Goal: Information Seeking & Learning: Learn about a topic

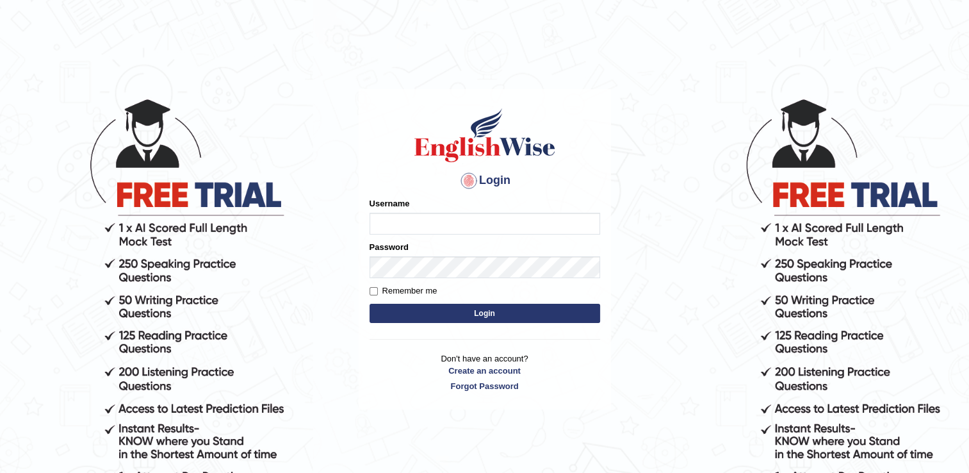
type input "Bibek2025"
click at [459, 314] on button "Login" at bounding box center [485, 313] width 231 height 19
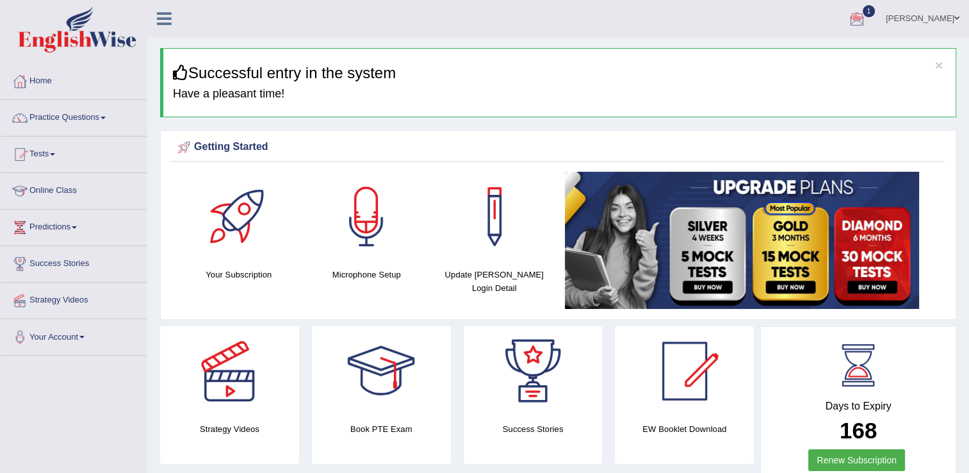
click at [106, 117] on span at bounding box center [103, 118] width 5 height 3
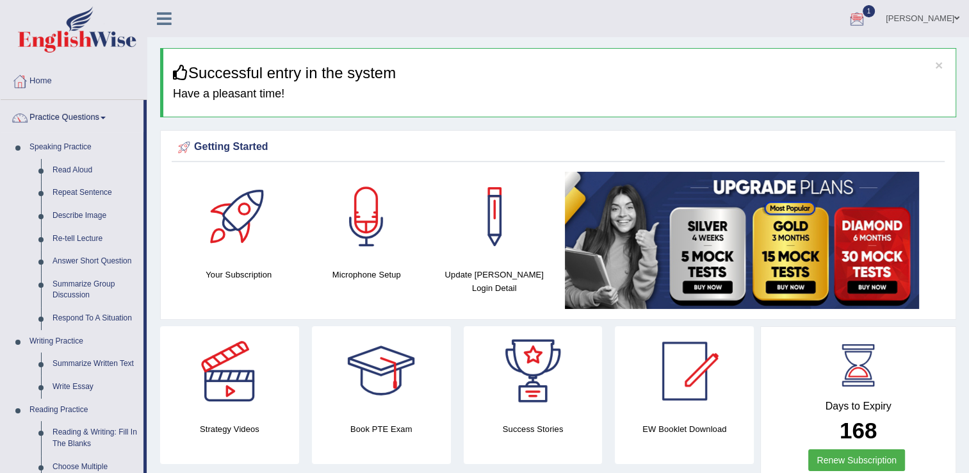
drag, startPoint x: 145, startPoint y: 256, endPoint x: 149, endPoint y: 368, distance: 112.8
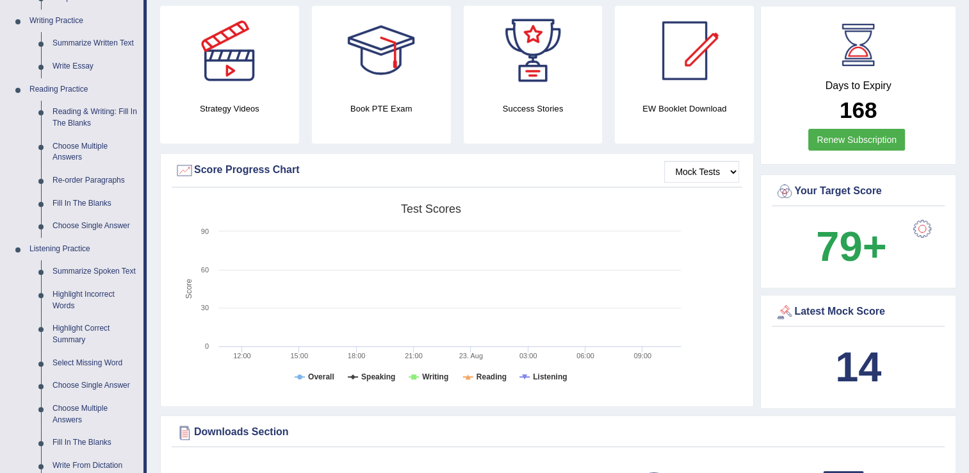
scroll to position [325, 0]
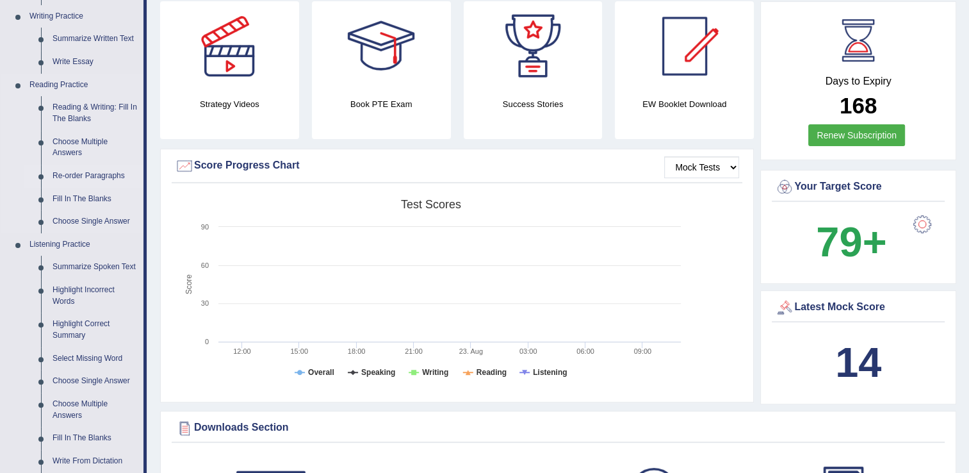
click at [95, 173] on link "Re-order Paragraphs" at bounding box center [95, 176] width 97 height 23
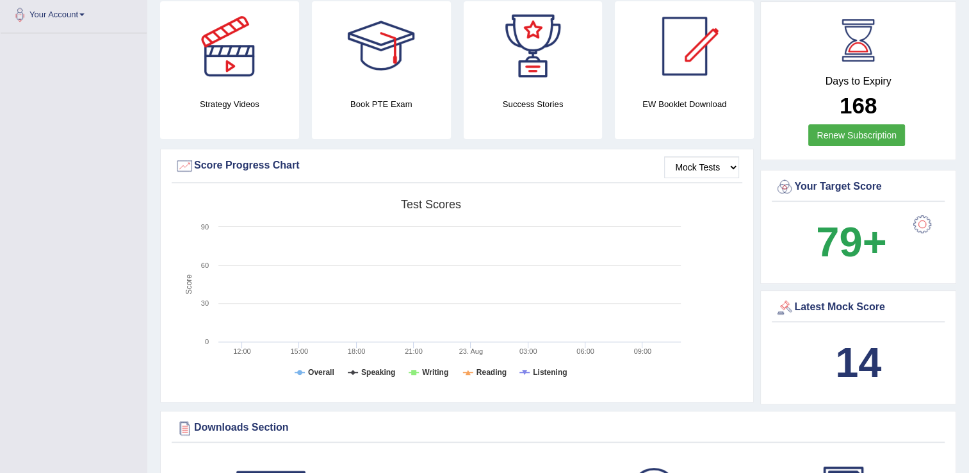
scroll to position [361, 0]
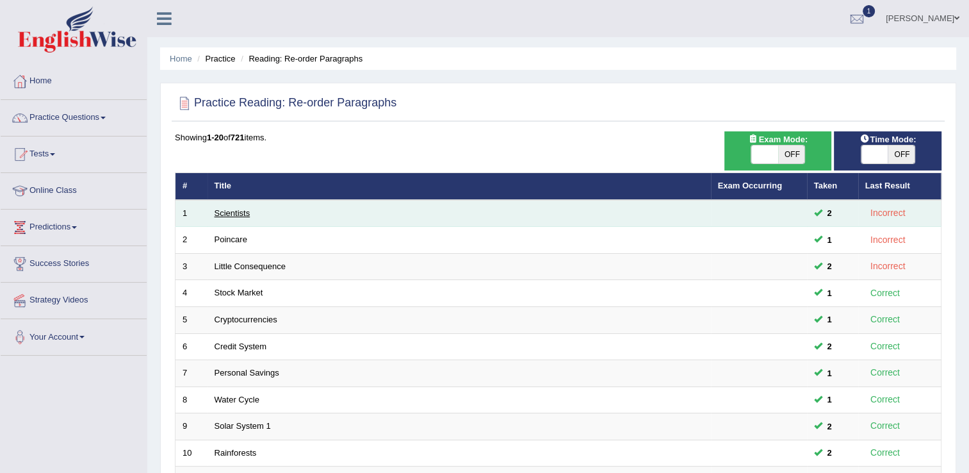
click at [245, 212] on link "Scientists" at bounding box center [233, 213] width 36 height 10
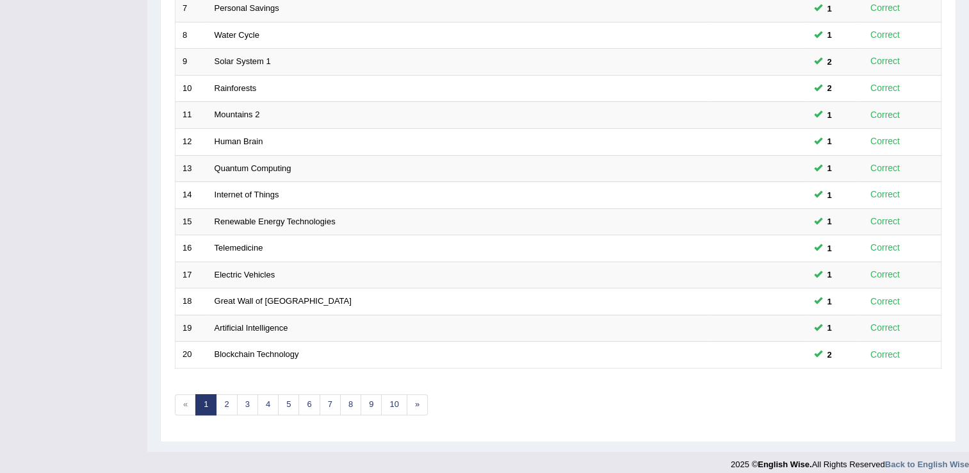
scroll to position [372, 0]
